Goal: Information Seeking & Learning: Learn about a topic

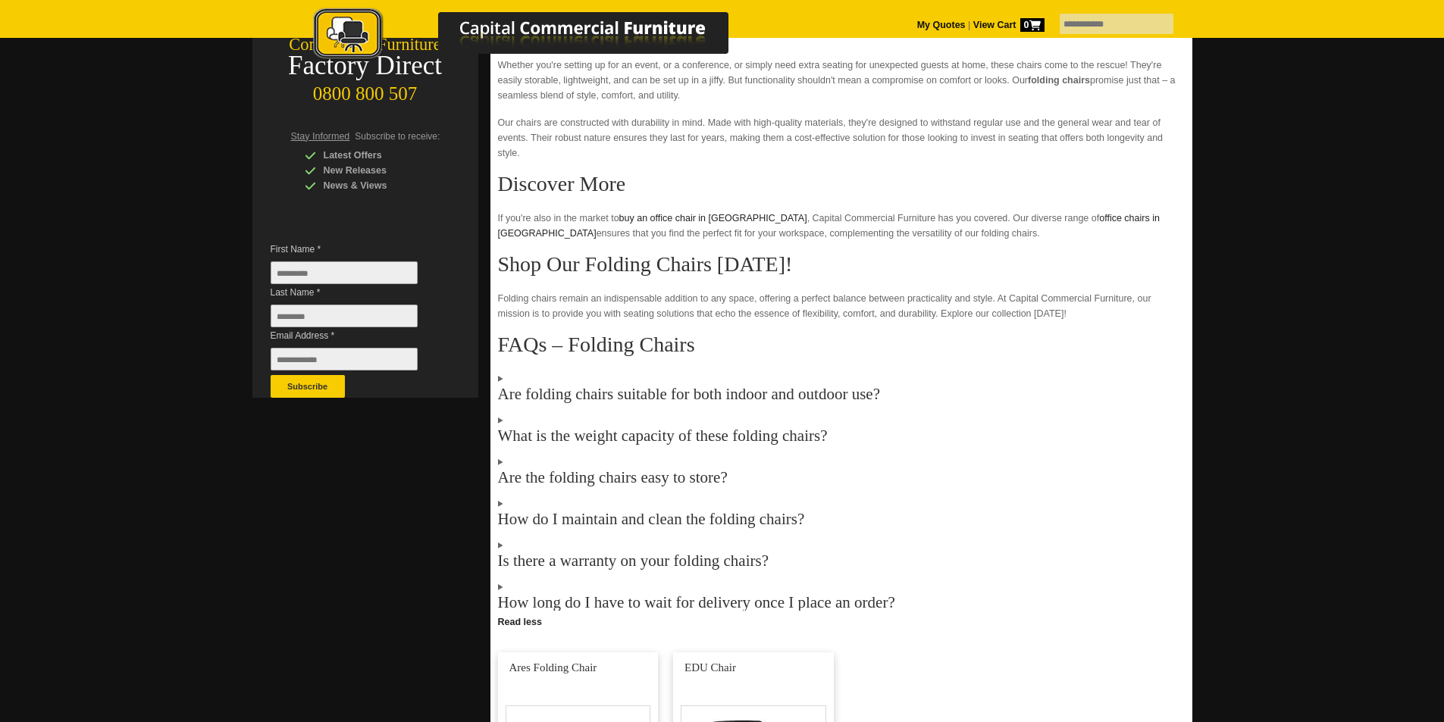
scroll to position [277, 0]
click at [705, 398] on h3 "Are folding chairs suitable for both indoor and outdoor use?" at bounding box center [841, 393] width 687 height 15
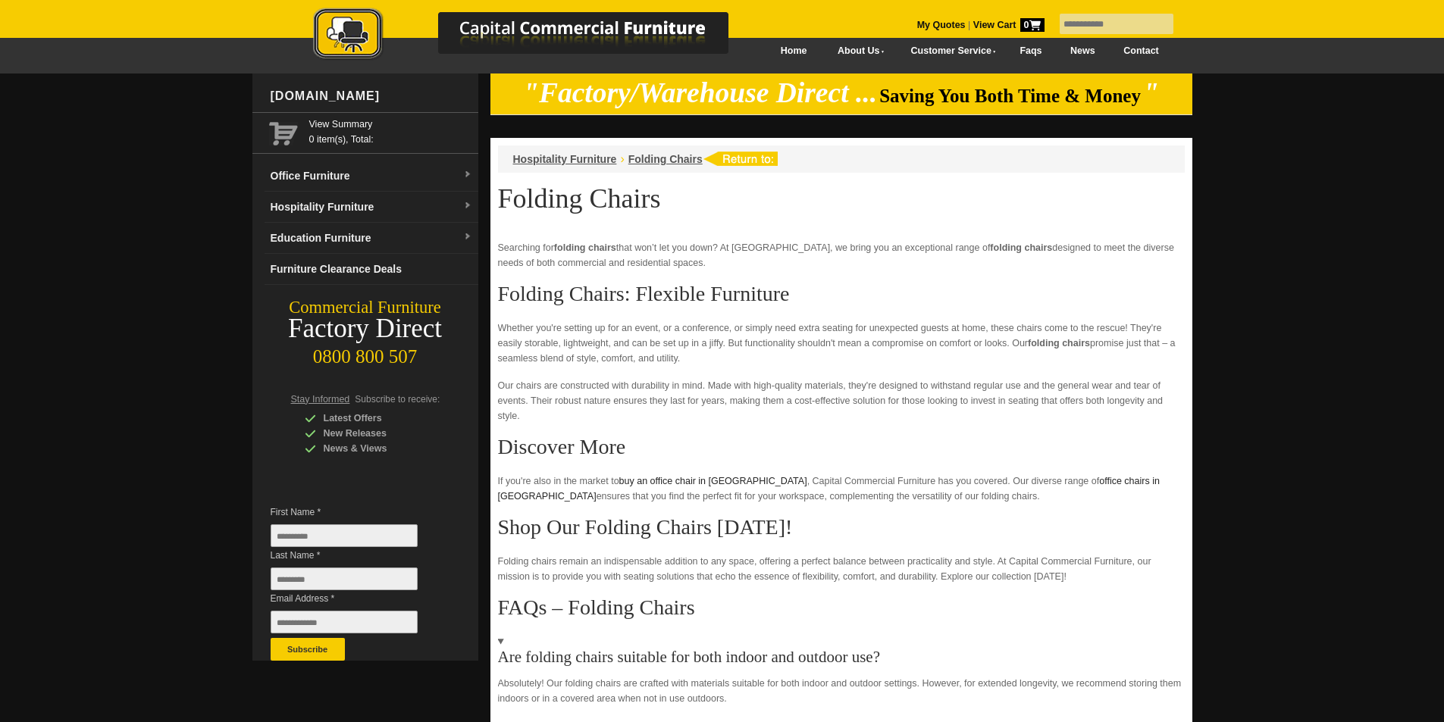
scroll to position [0, 0]
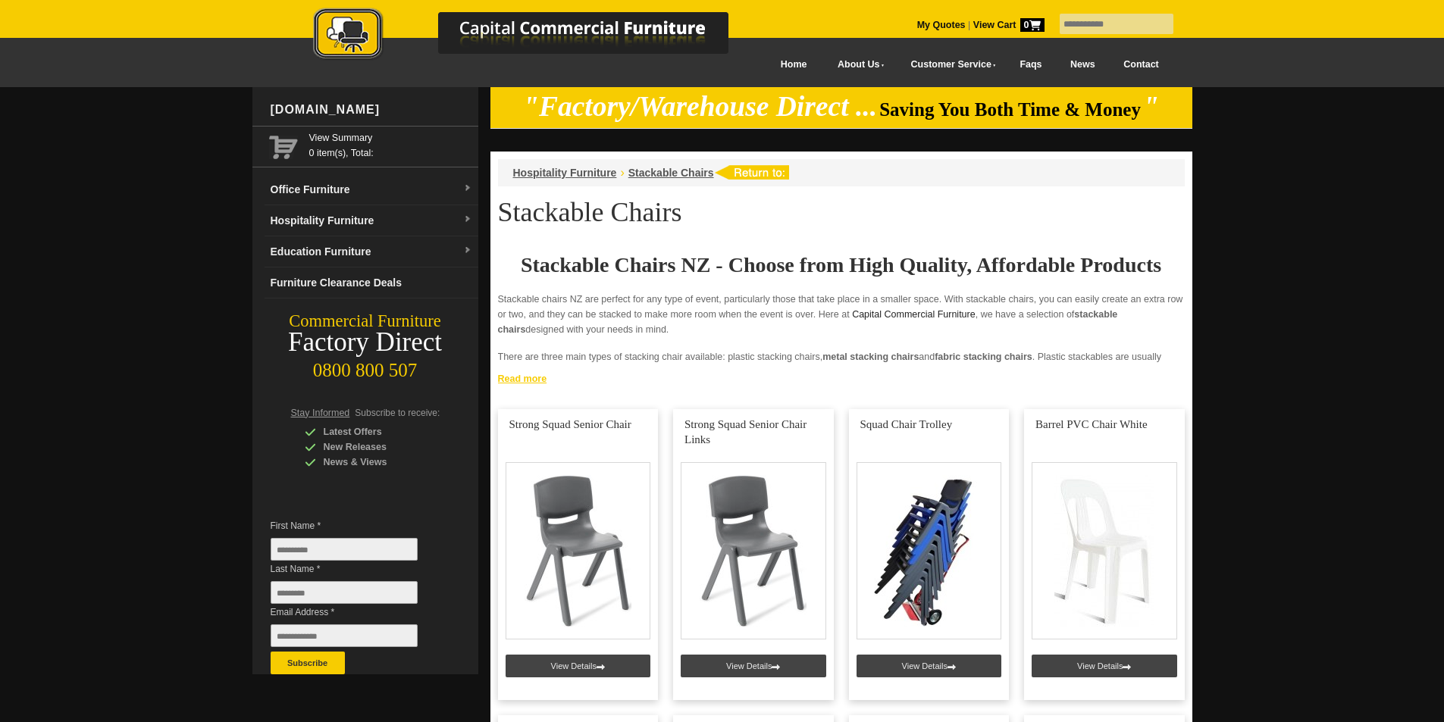
click at [499, 374] on link "Read more" at bounding box center [841, 377] width 702 height 19
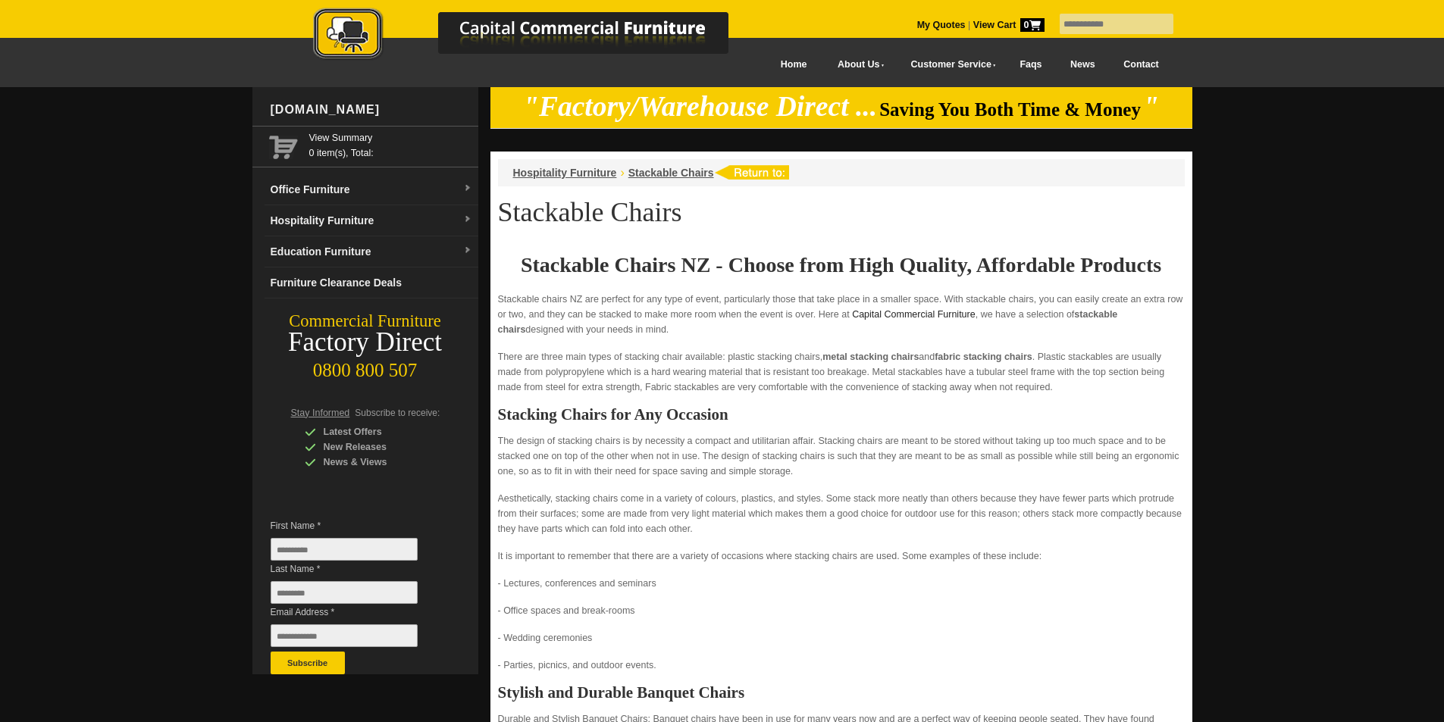
click at [805, 461] on p "The design of stacking chairs is by necessity a compact and utilitarian affair.…" at bounding box center [841, 455] width 687 height 45
click at [1007, 292] on p "Stackable chairs NZ are perfect for any type of event, particularly those that …" at bounding box center [841, 314] width 687 height 45
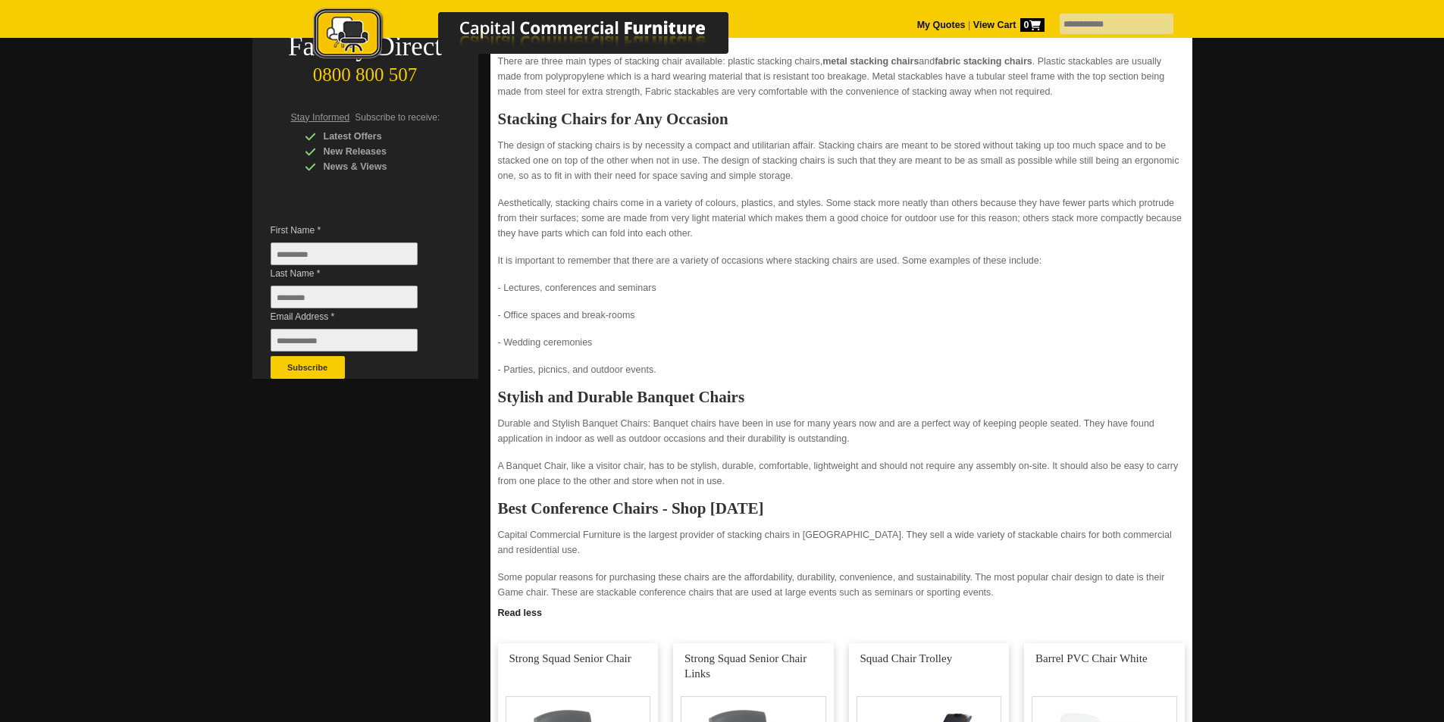
scroll to position [295, 0]
drag, startPoint x: 998, startPoint y: 592, endPoint x: 1062, endPoint y: 527, distance: 91.1
click at [1062, 527] on div "Stackable Chairs NZ - Choose from High Quality, Affordable Products Stackable c…" at bounding box center [841, 292] width 687 height 666
copy div "both commercial and residential use. Some popular reasons for purchasing these …"
click at [976, 487] on p "A Banquet Chair, like a visitor chair, has to be stylish, durable, comfortable,…" at bounding box center [841, 474] width 687 height 30
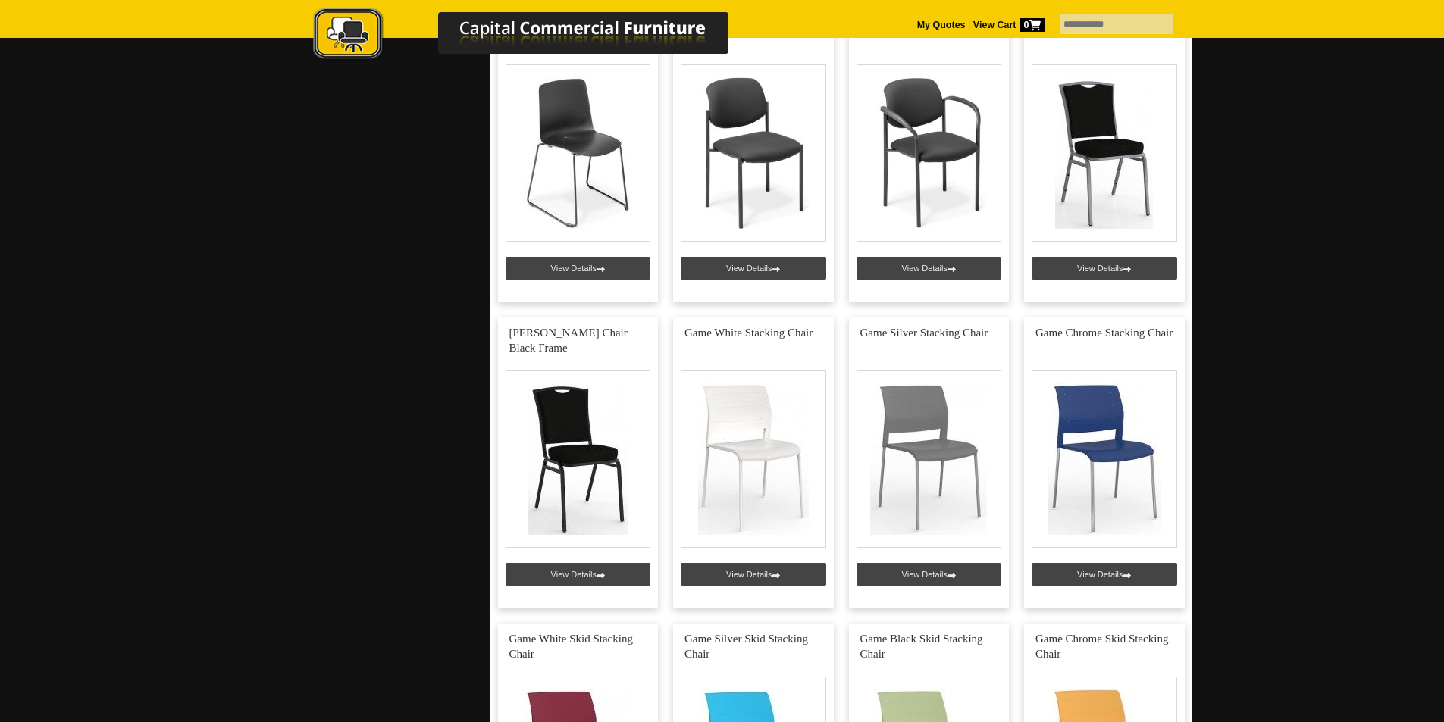
scroll to position [3683, 0]
